Goal: Task Accomplishment & Management: Complete application form

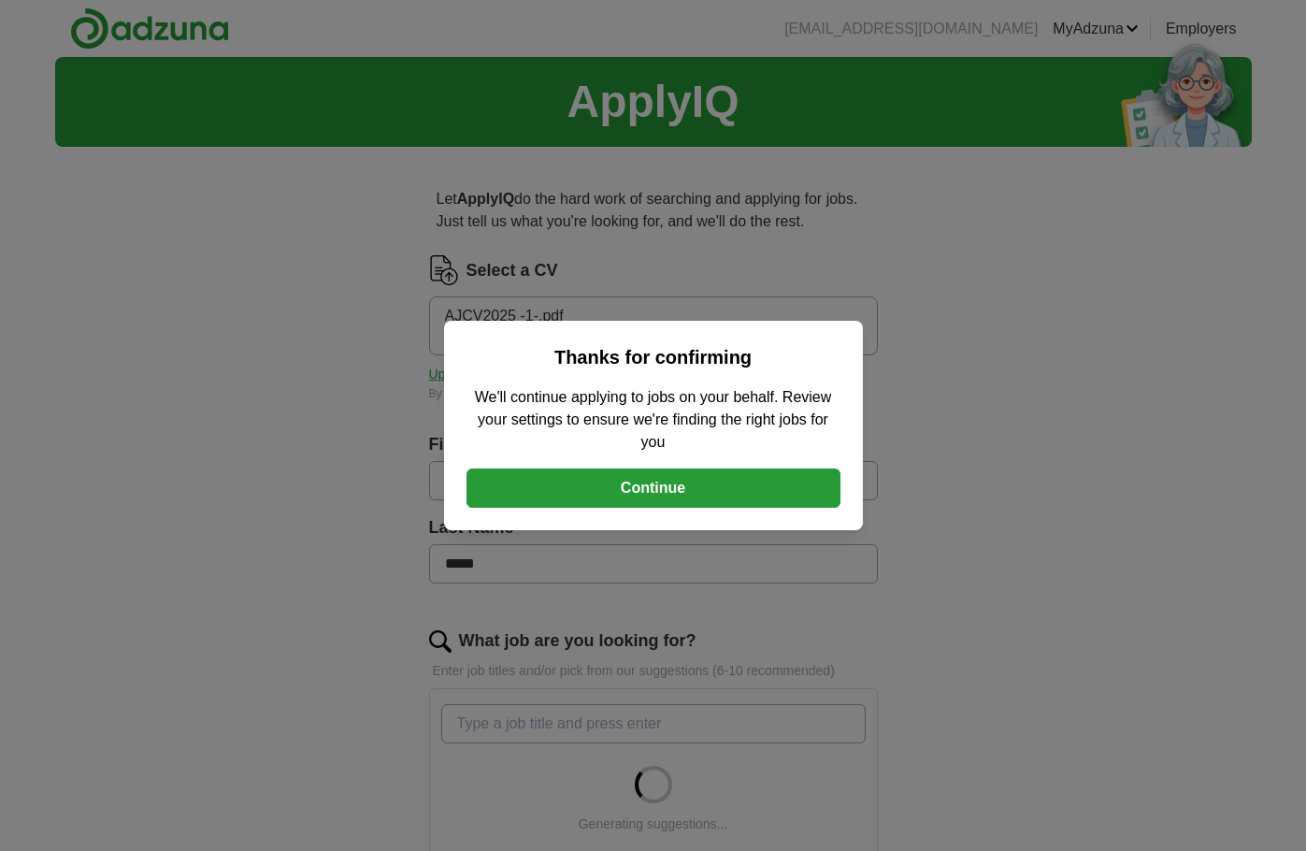
click at [626, 493] on button "Continue" at bounding box center [654, 487] width 374 height 39
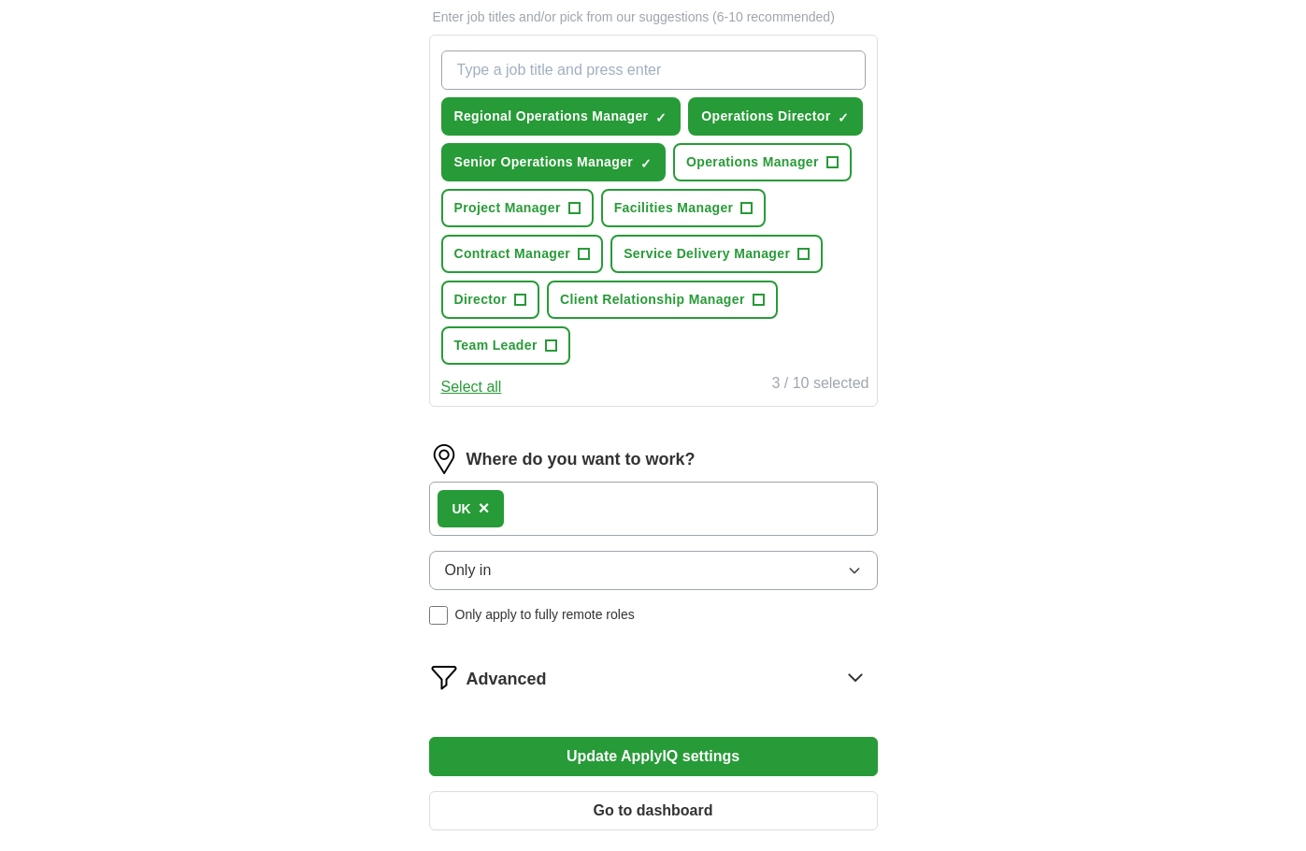
scroll to position [655, 0]
click at [532, 565] on button "Only in" at bounding box center [653, 569] width 449 height 39
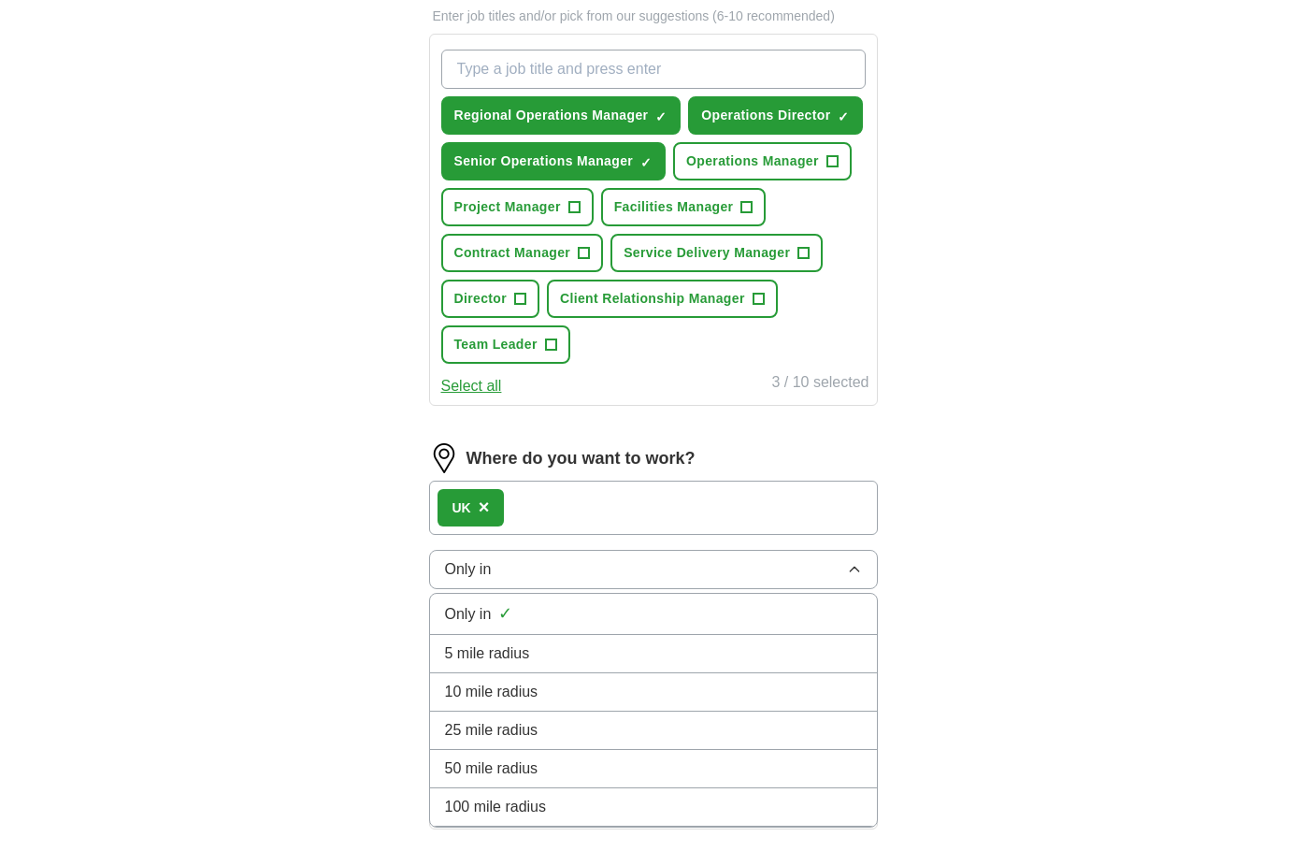
click at [482, 510] on span "×" at bounding box center [484, 507] width 11 height 21
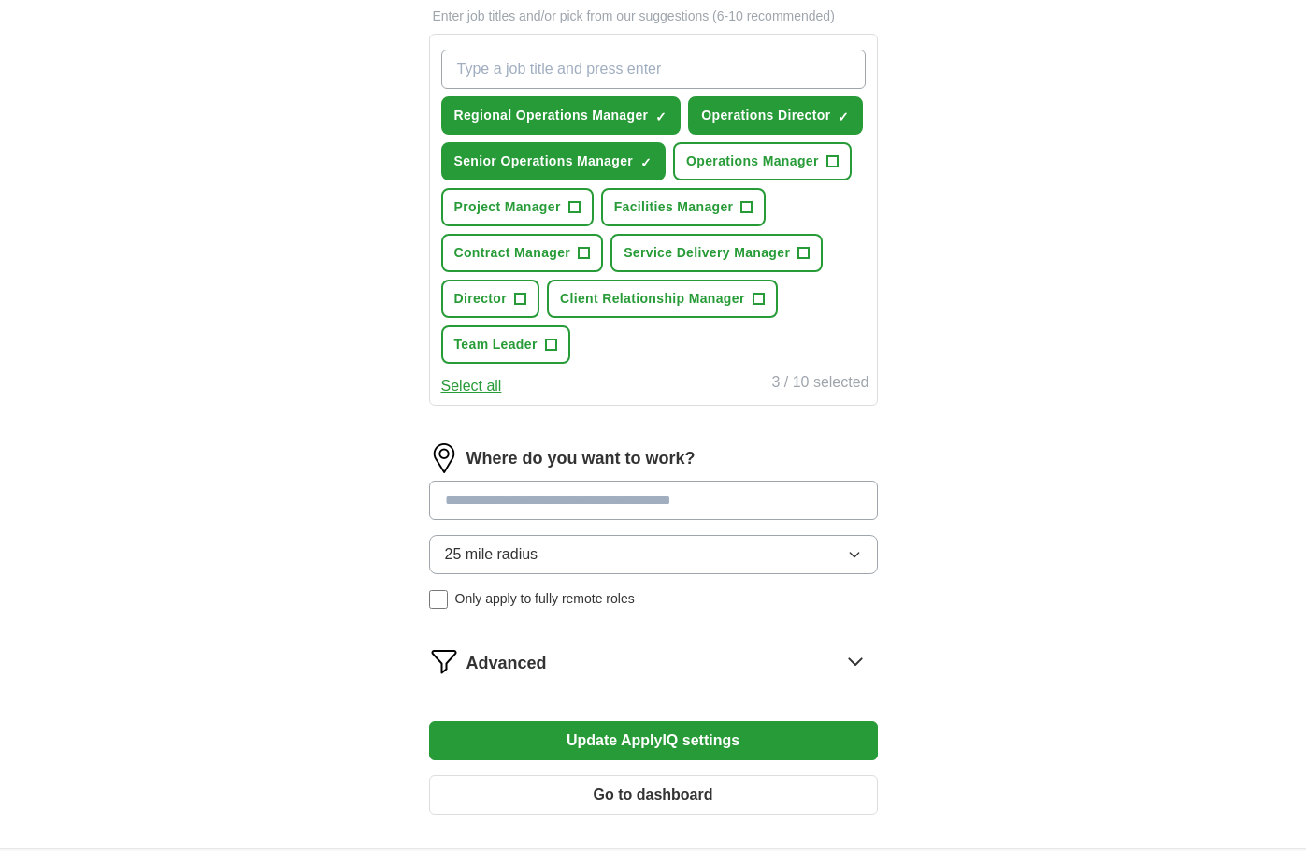
click at [487, 503] on input at bounding box center [653, 500] width 449 height 39
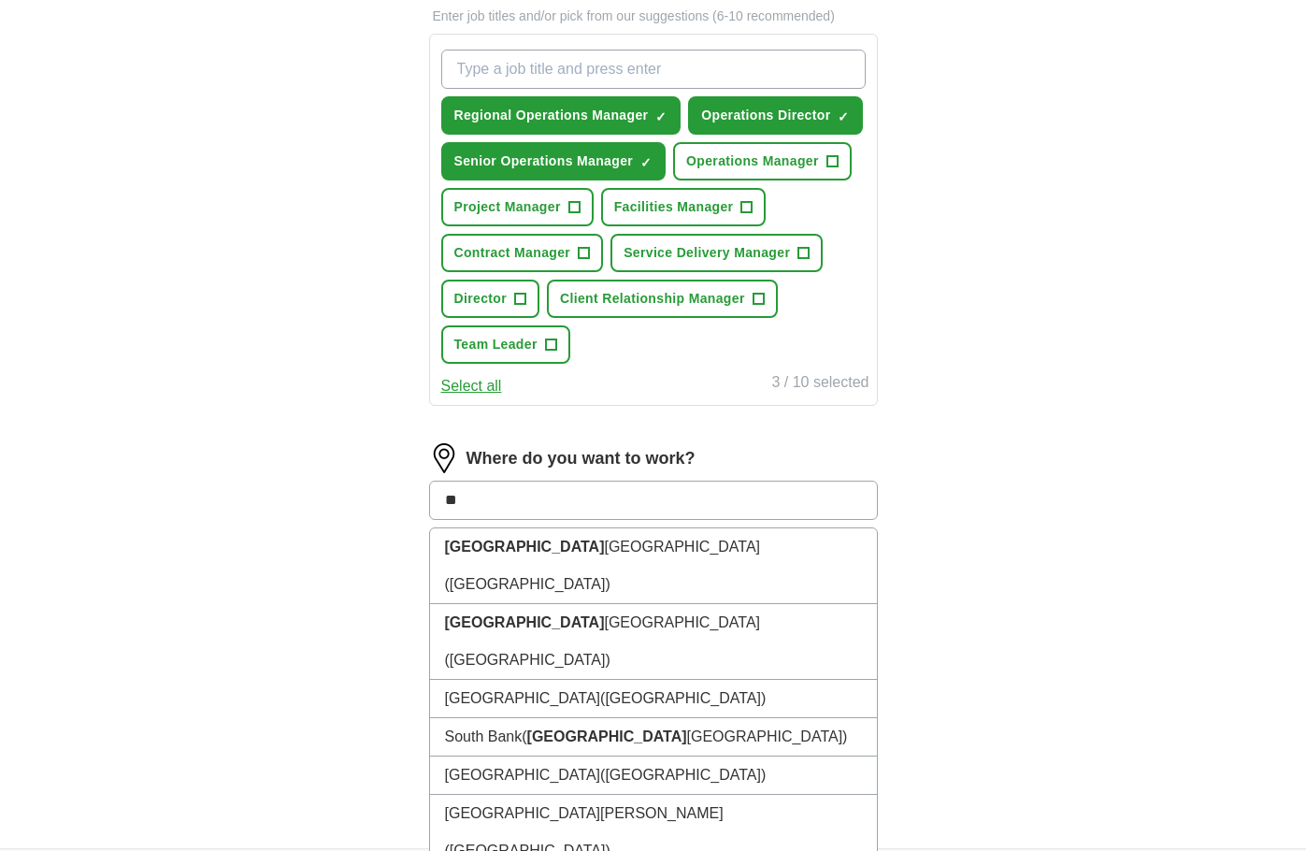
type input "*"
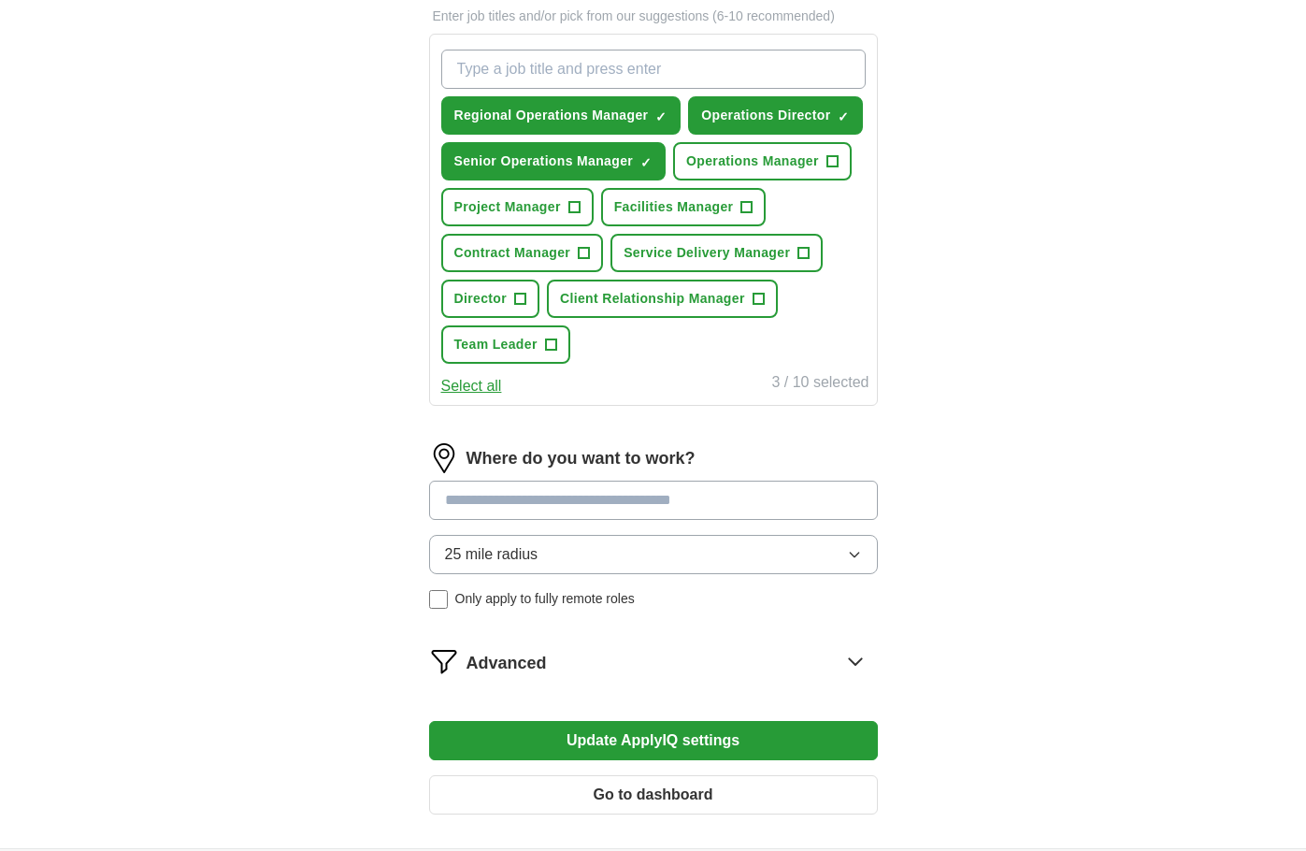
type input "*"
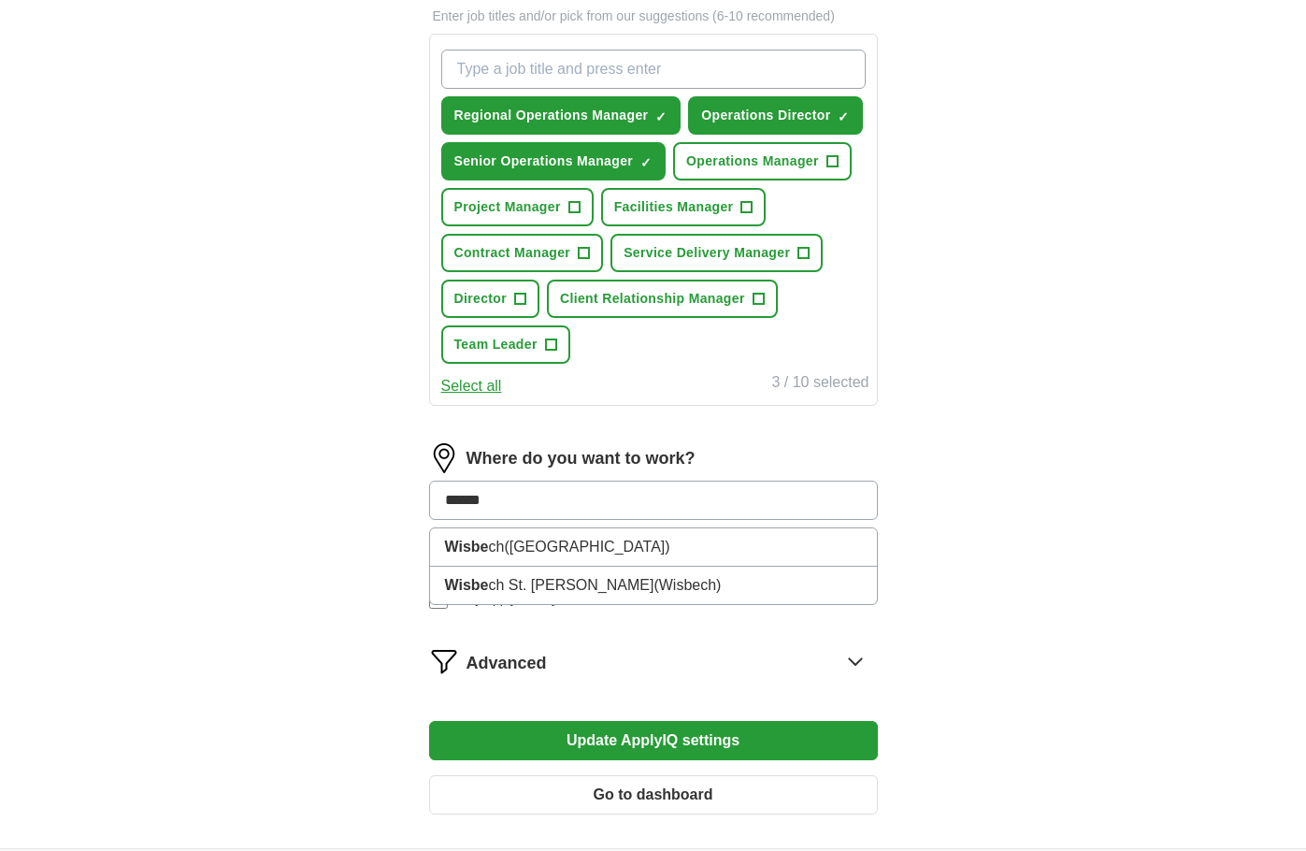
type input "*******"
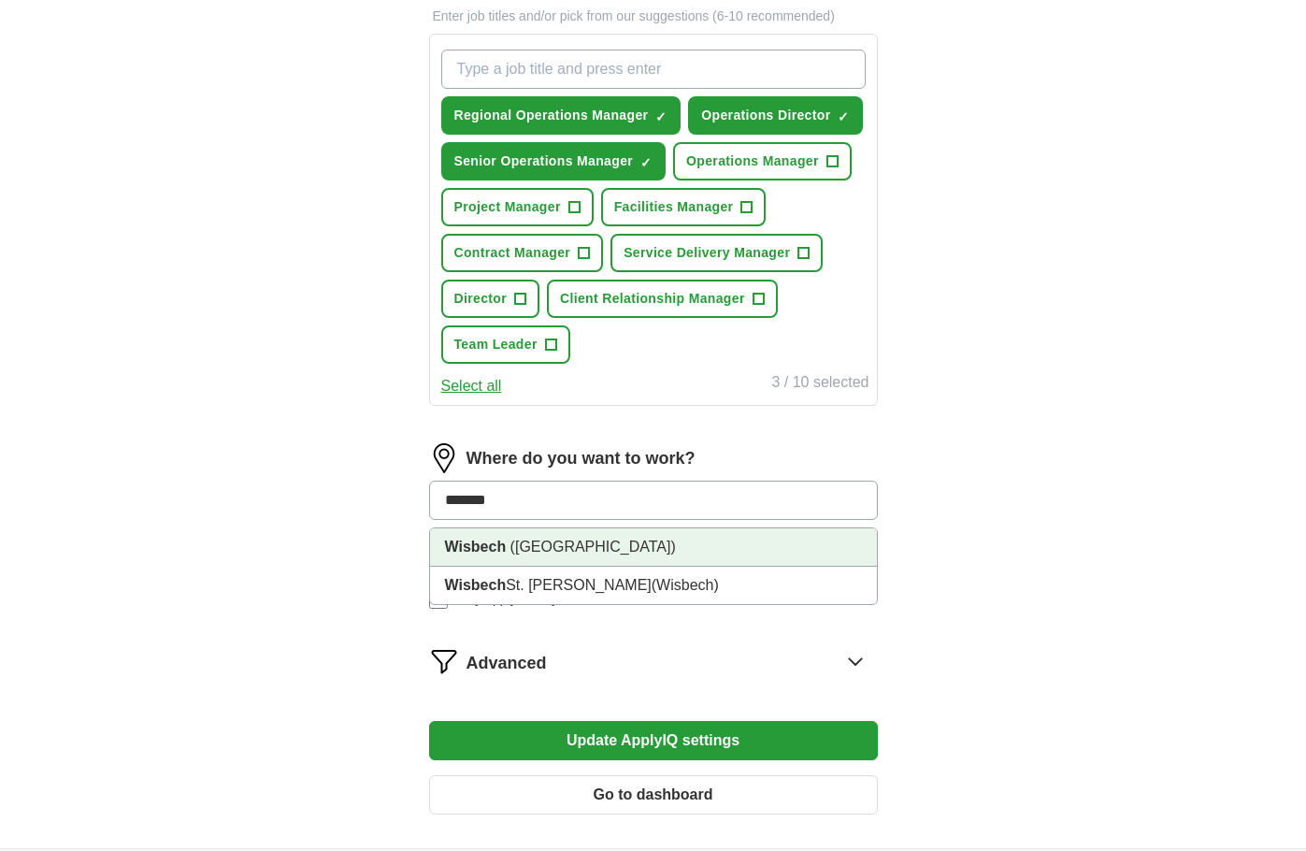
click at [566, 553] on span "([GEOGRAPHIC_DATA])" at bounding box center [594, 547] width 166 height 16
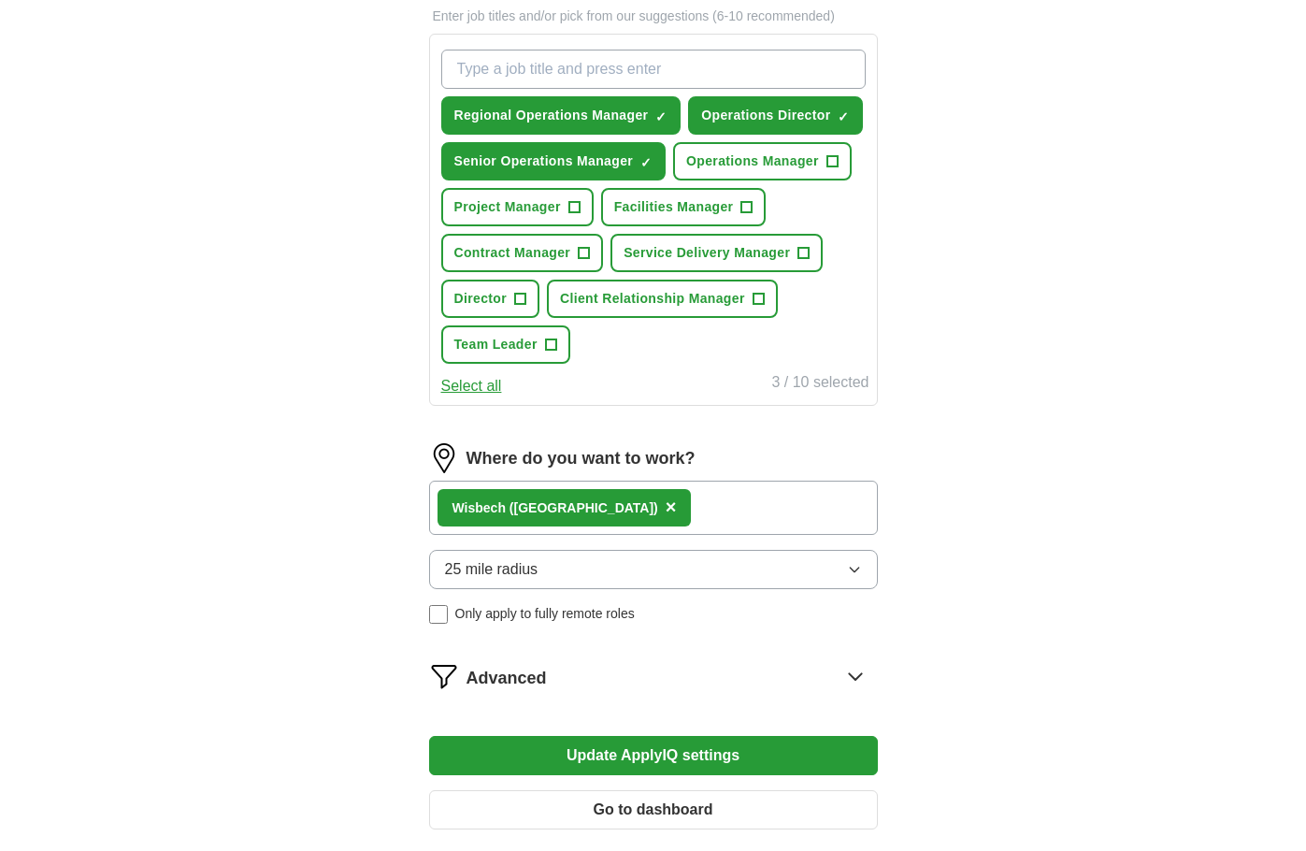
click at [568, 559] on button "25 mile radius" at bounding box center [653, 569] width 449 height 39
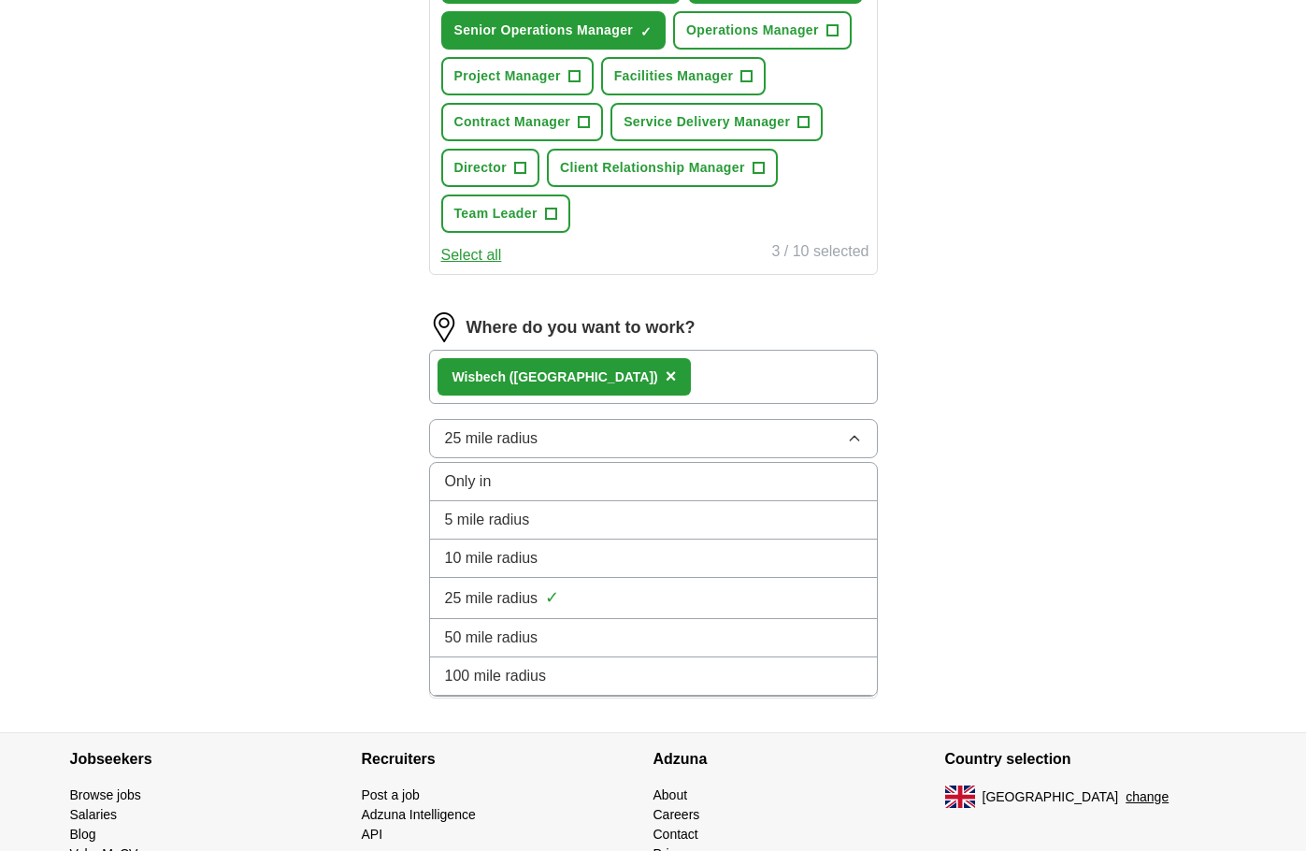
scroll to position [842, 0]
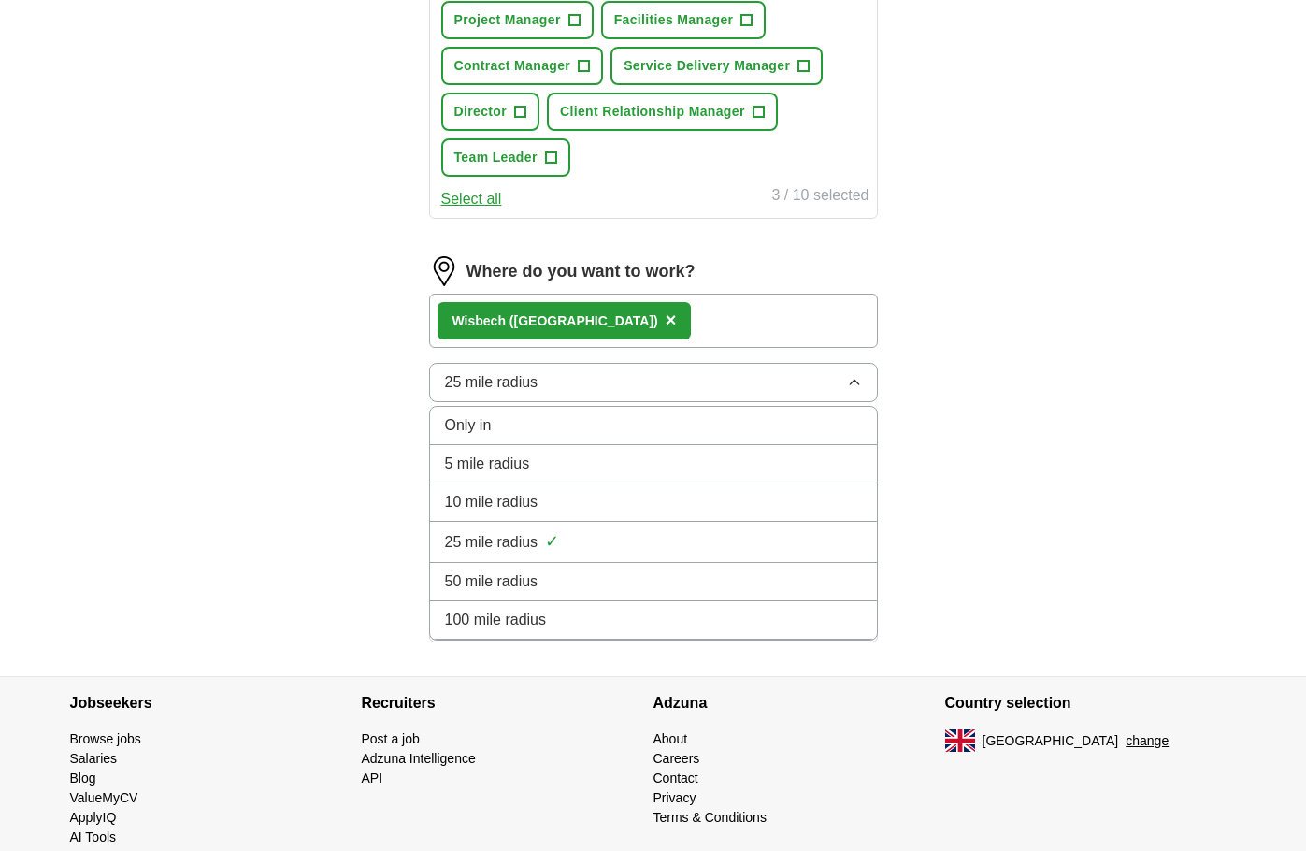
click at [551, 611] on div "100 mile radius" at bounding box center [653, 620] width 417 height 22
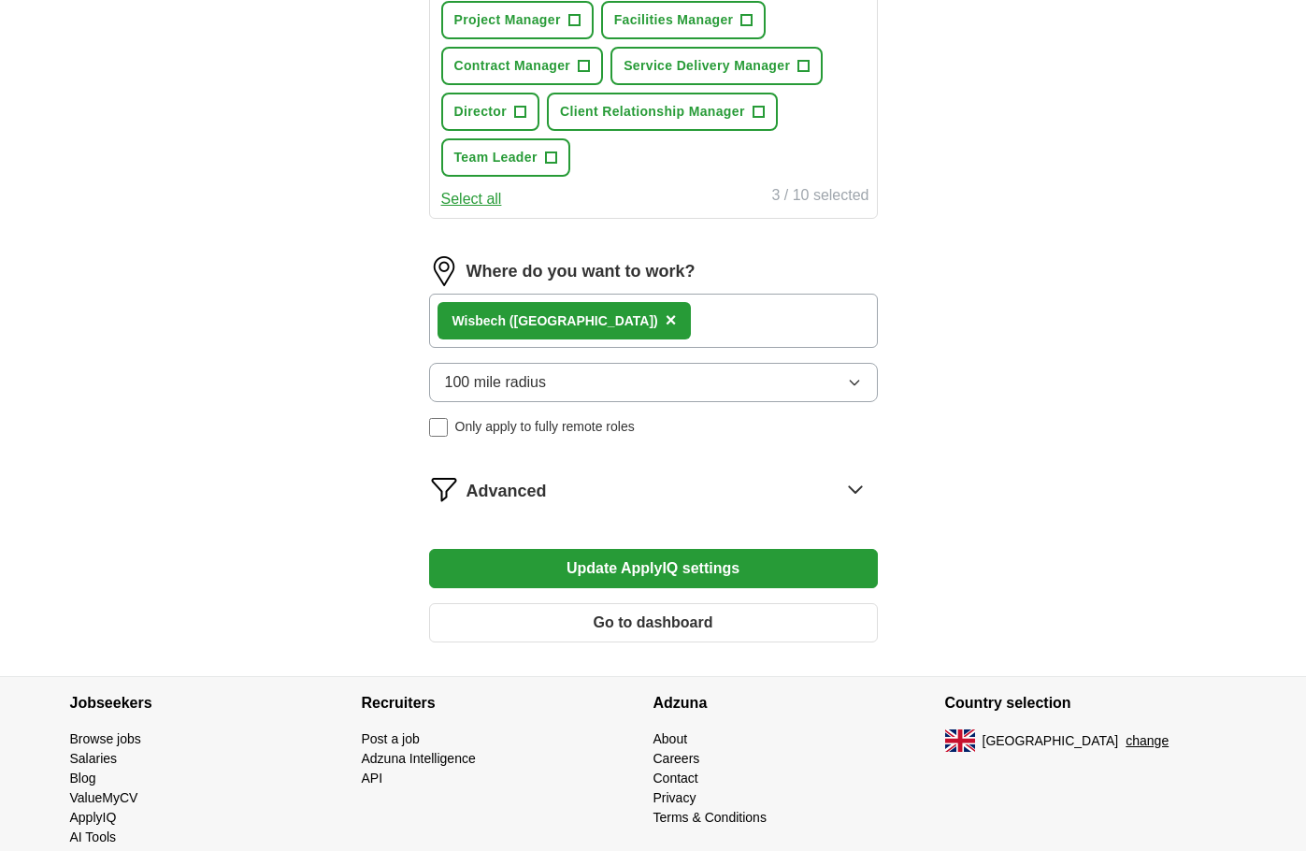
click at [650, 577] on button "Update ApplyIQ settings" at bounding box center [653, 568] width 449 height 39
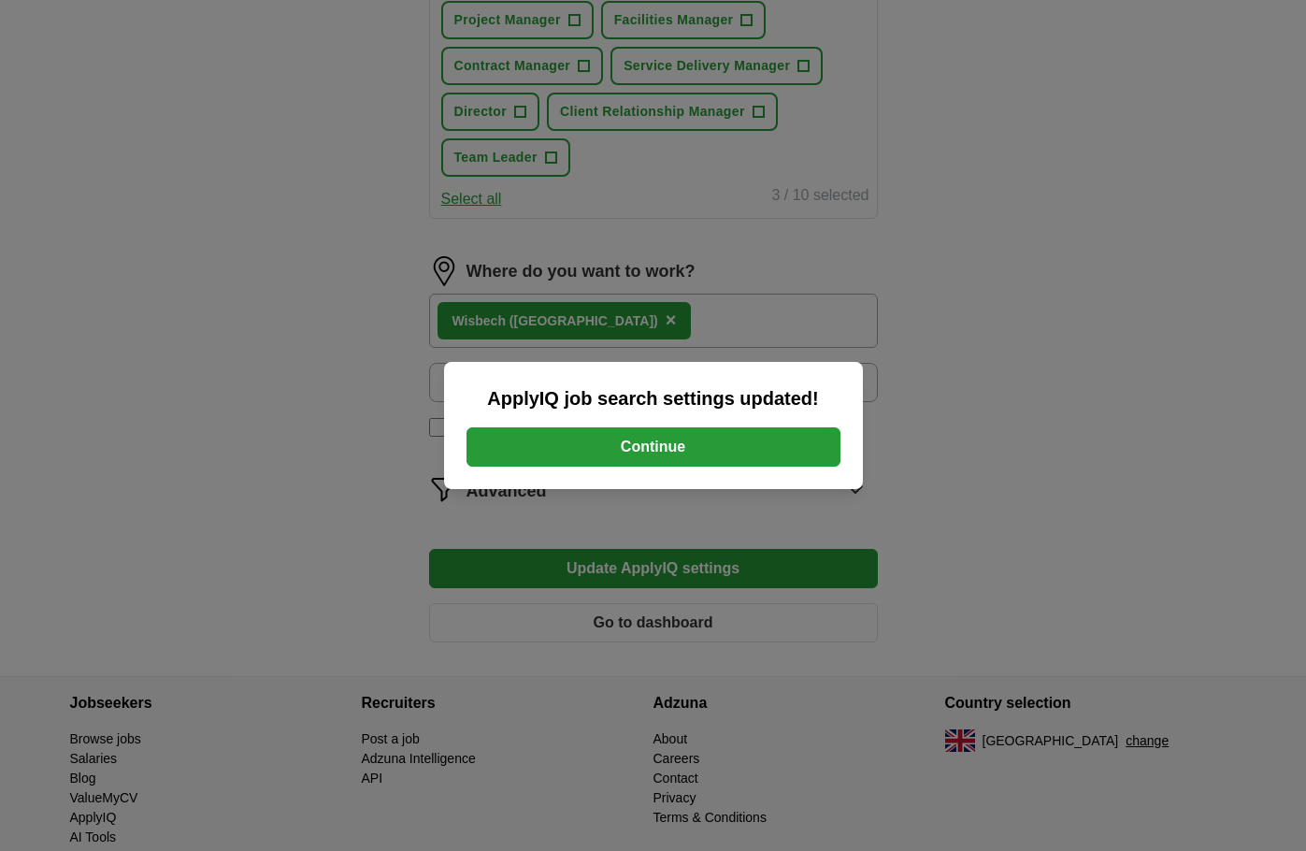
click at [664, 446] on button "Continue" at bounding box center [654, 446] width 374 height 39
